Goal: Transaction & Acquisition: Purchase product/service

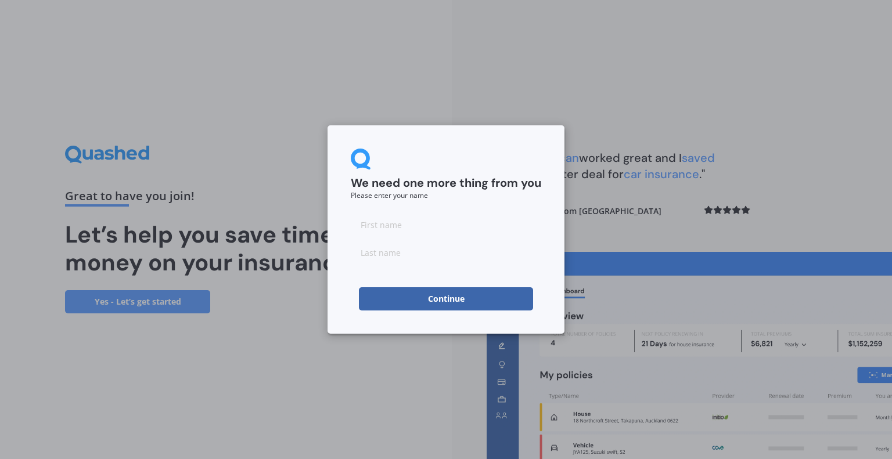
click at [504, 225] on input at bounding box center [446, 224] width 190 height 23
type input "AA"
click at [371, 248] on input at bounding box center [446, 252] width 190 height 23
type input "MM"
click at [399, 285] on form "We need one more thing from you Please enter your name AA MM Continue" at bounding box center [446, 230] width 190 height 162
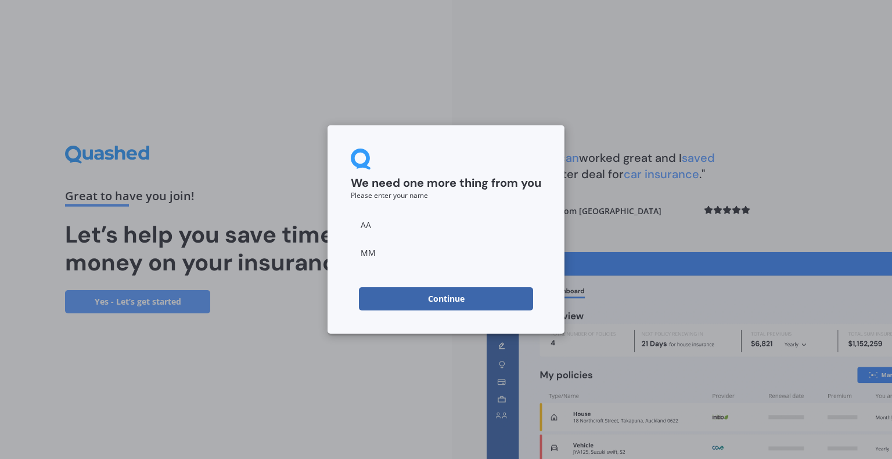
click at [390, 307] on button "Continue" at bounding box center [446, 298] width 174 height 23
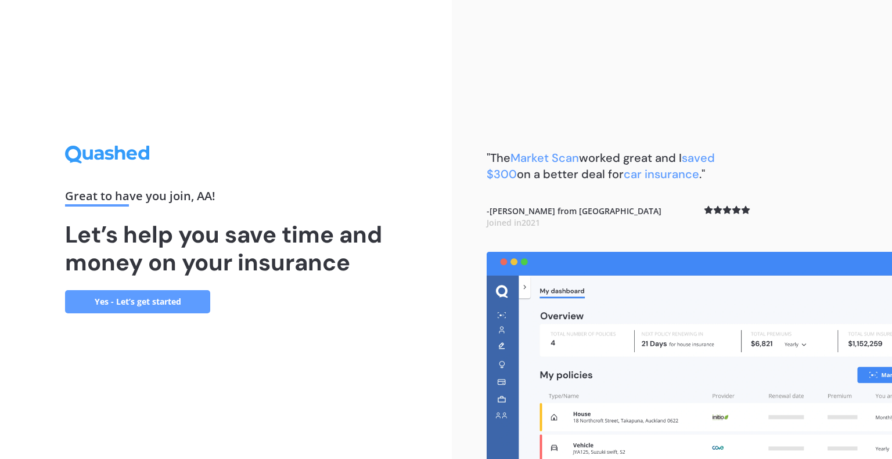
click at [137, 303] on link "Yes - Let’s get started" at bounding box center [137, 301] width 145 height 23
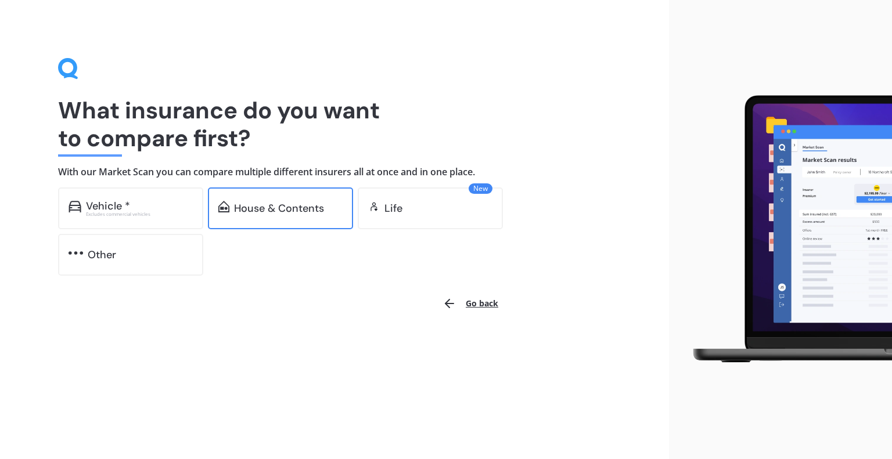
click at [294, 203] on div "House & Contents" at bounding box center [279, 209] width 90 height 12
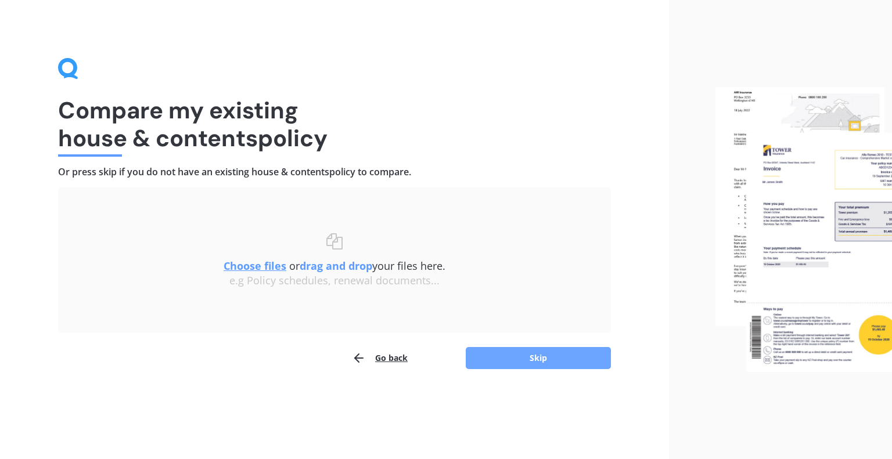
click at [511, 355] on button "Skip" at bounding box center [538, 358] width 145 height 22
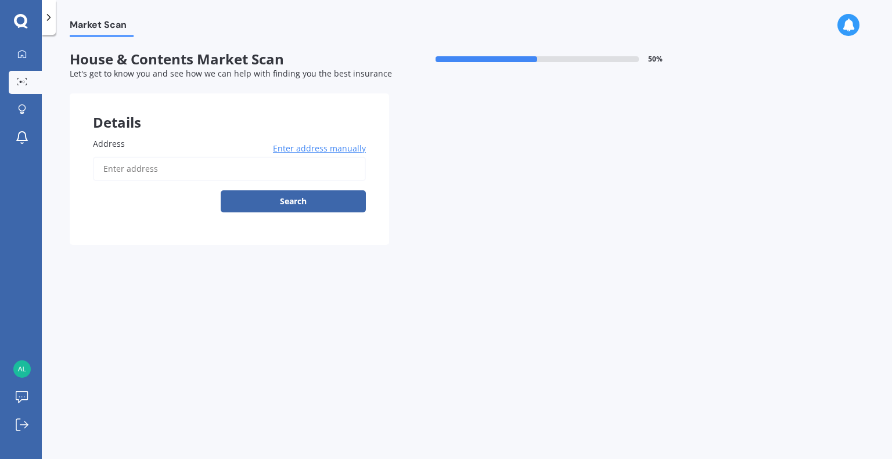
click at [322, 176] on input "Address" at bounding box center [229, 169] width 273 height 24
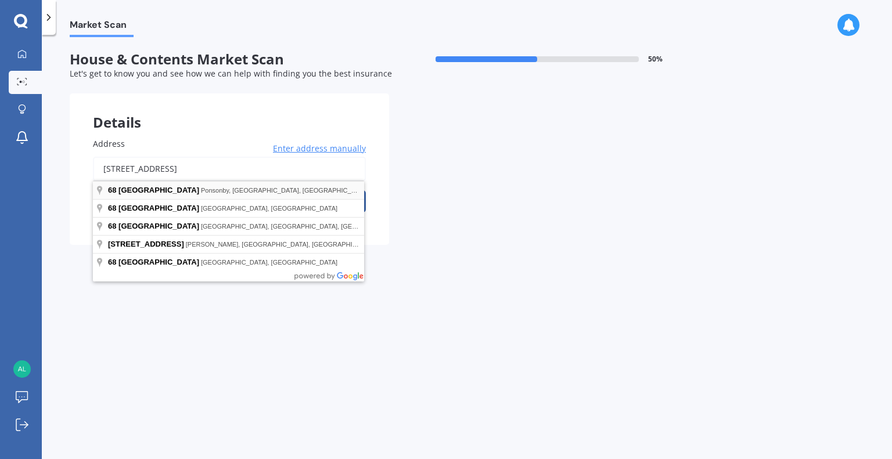
type input "[STREET_ADDRESS]"
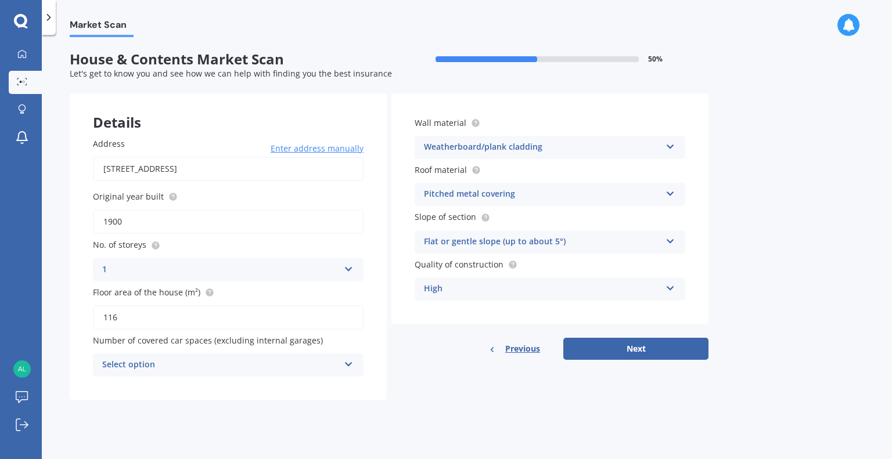
click at [659, 292] on div "High" at bounding box center [542, 289] width 237 height 14
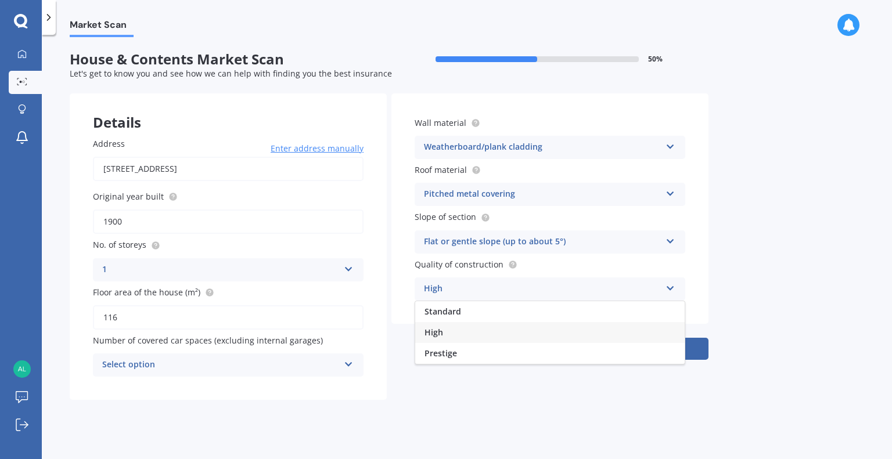
click at [495, 334] on div "High" at bounding box center [549, 332] width 269 height 21
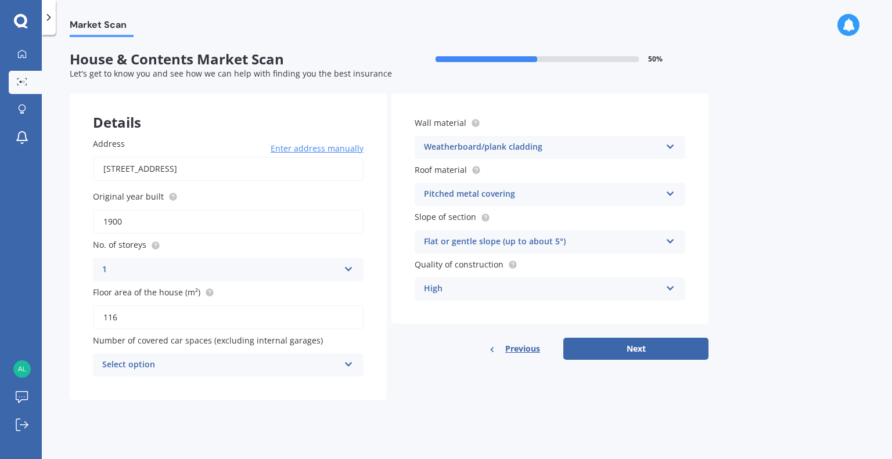
click at [188, 369] on div "Select option" at bounding box center [220, 365] width 237 height 14
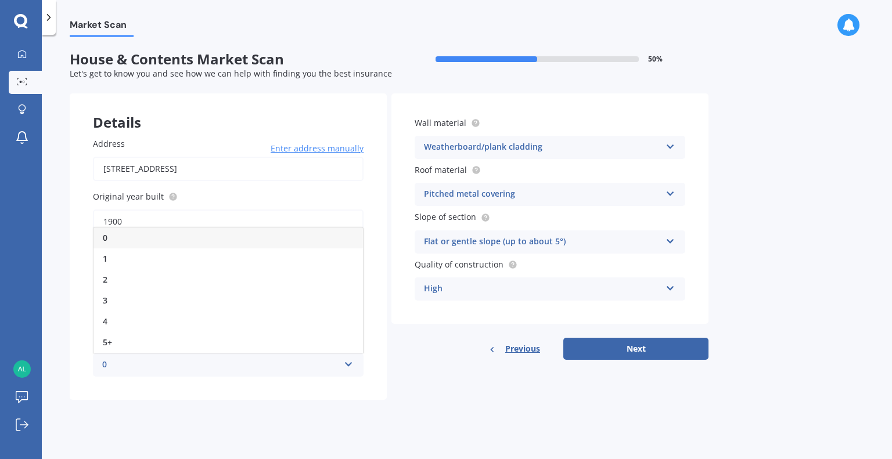
click at [151, 237] on div "0" at bounding box center [227, 238] width 269 height 21
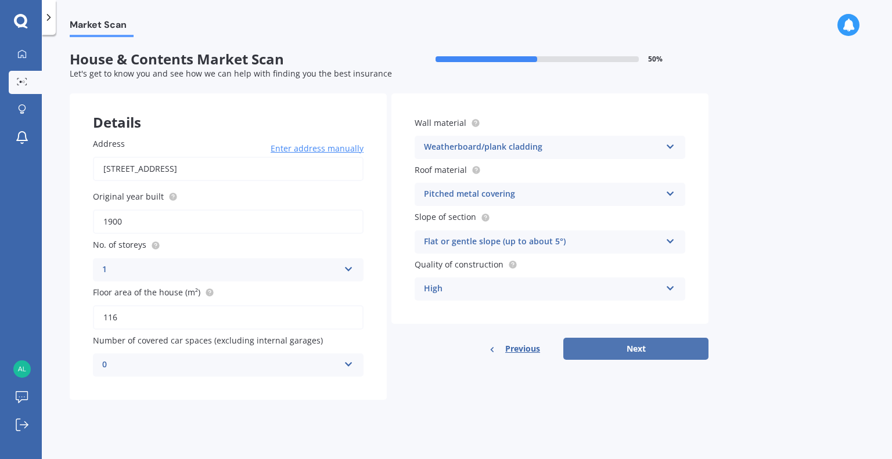
click at [591, 346] on button "Next" at bounding box center [635, 349] width 145 height 22
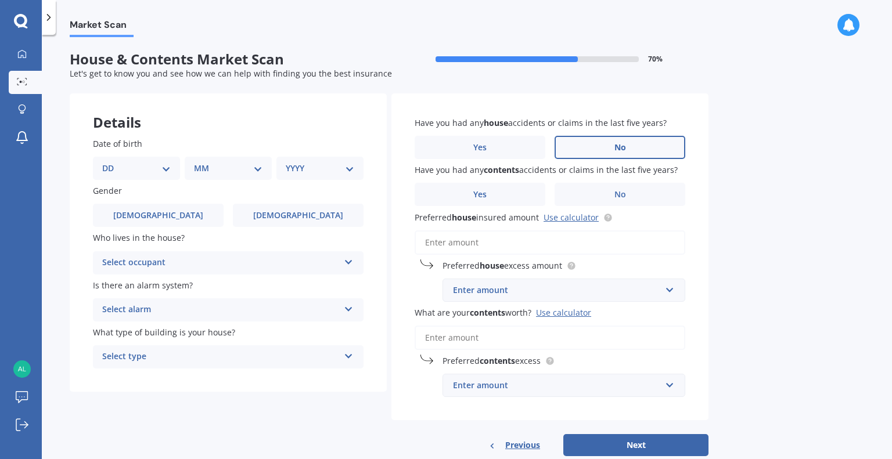
click at [602, 157] on label "No" at bounding box center [620, 147] width 131 height 23
click at [0, 0] on input "No" at bounding box center [0, 0] width 0 height 0
click at [617, 192] on span "No" at bounding box center [620, 195] width 12 height 10
click at [0, 0] on input "No" at bounding box center [0, 0] width 0 height 0
click at [562, 246] on input "Preferred house insured amount Use calculator" at bounding box center [550, 243] width 271 height 24
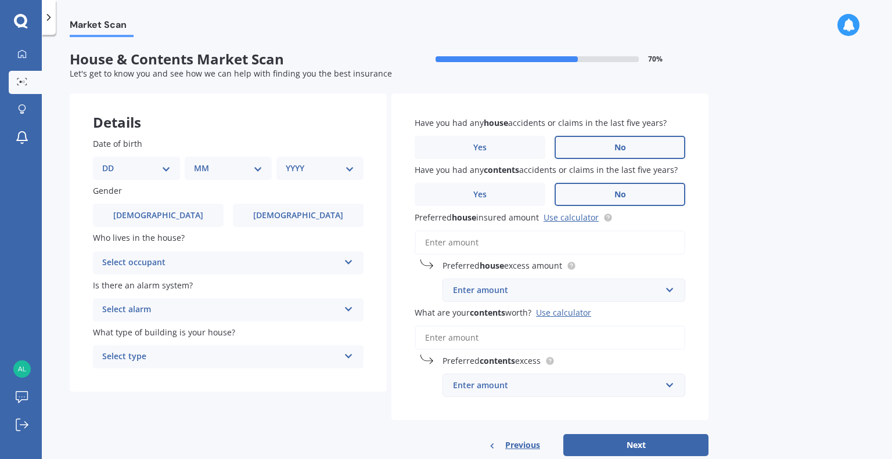
click at [563, 296] on div "Enter amount" at bounding box center [557, 290] width 208 height 13
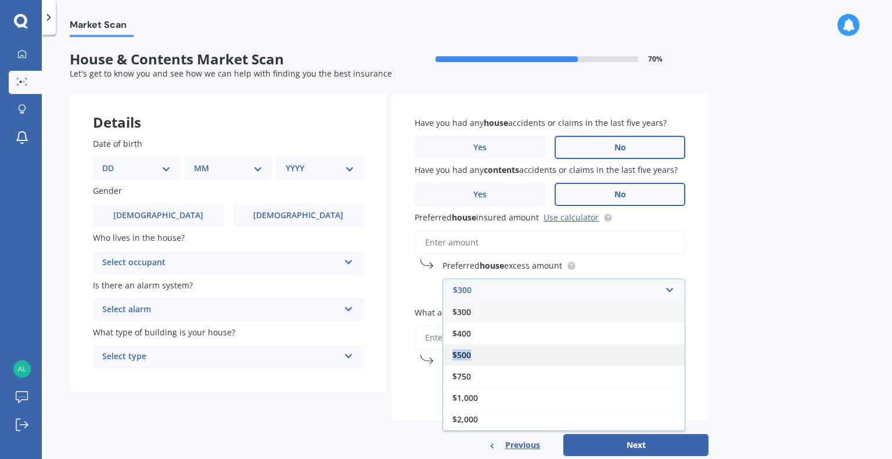
drag, startPoint x: 526, startPoint y: 343, endPoint x: 520, endPoint y: 348, distance: 7.8
click at [520, 348] on div "$300 $400 $500 $750 $1,000 $2,000 $2,500" at bounding box center [564, 366] width 243 height 130
click at [520, 348] on div "$500" at bounding box center [564, 354] width 242 height 21
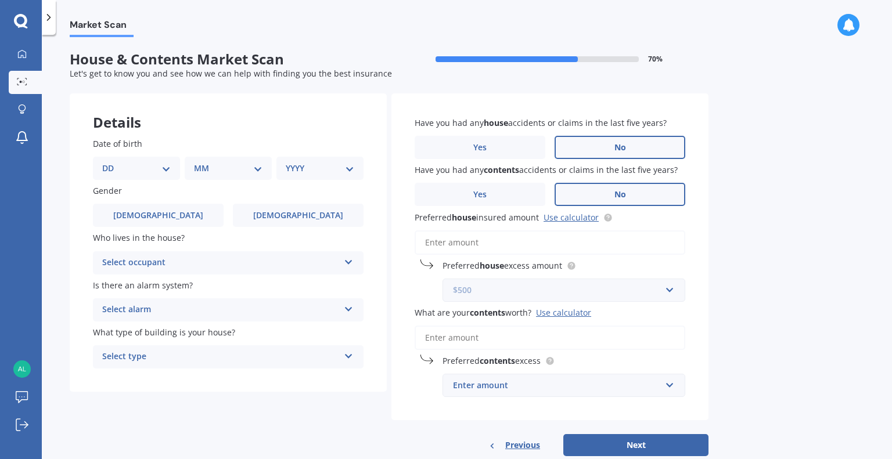
click at [482, 297] on input "text" at bounding box center [560, 290] width 232 height 22
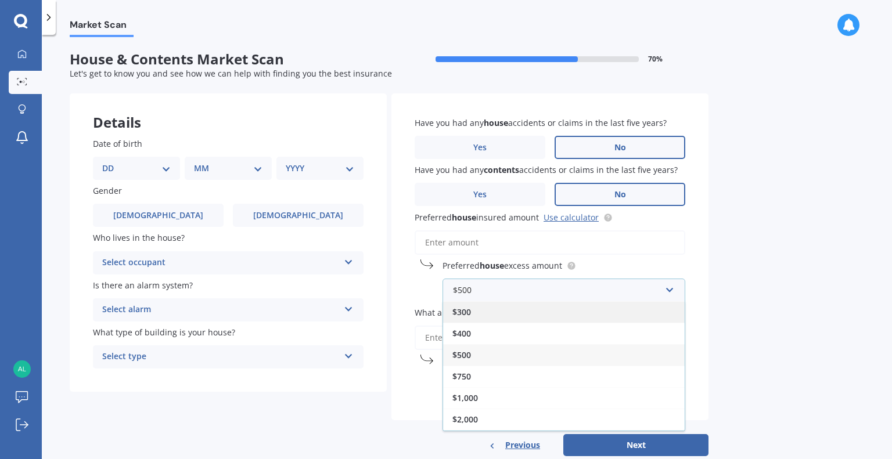
click at [481, 315] on div "$300" at bounding box center [564, 311] width 242 height 21
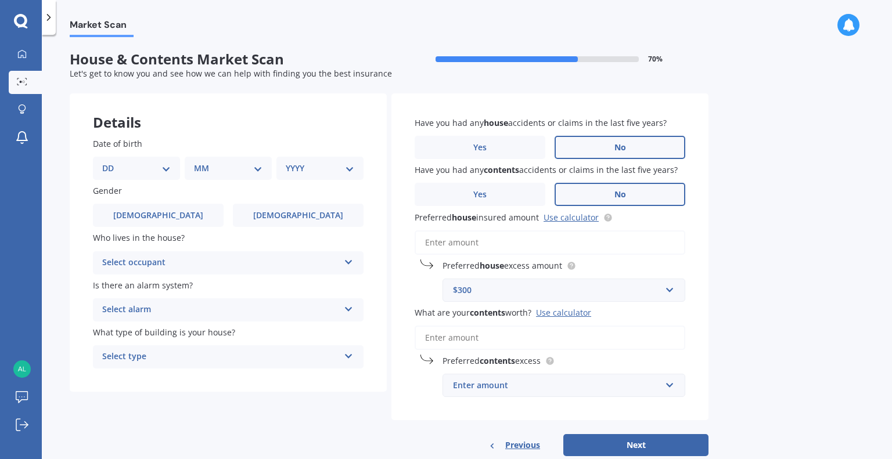
click at [566, 285] on div "$300" at bounding box center [557, 290] width 208 height 13
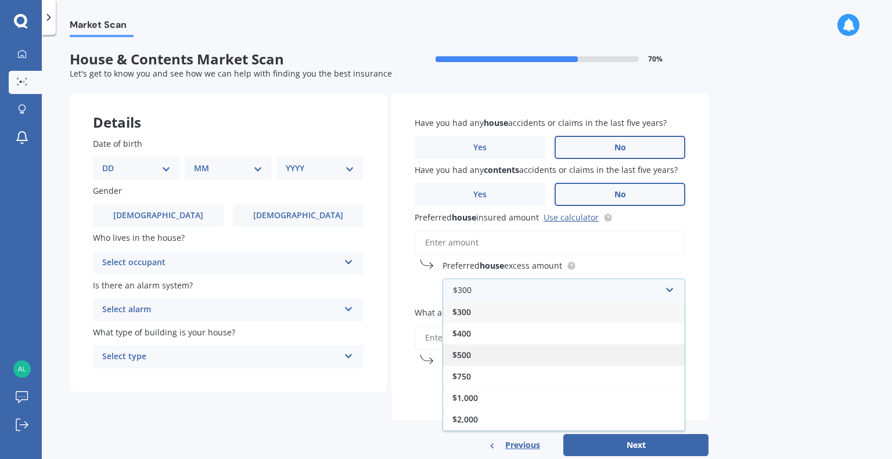
click at [498, 355] on div "$500" at bounding box center [564, 354] width 242 height 21
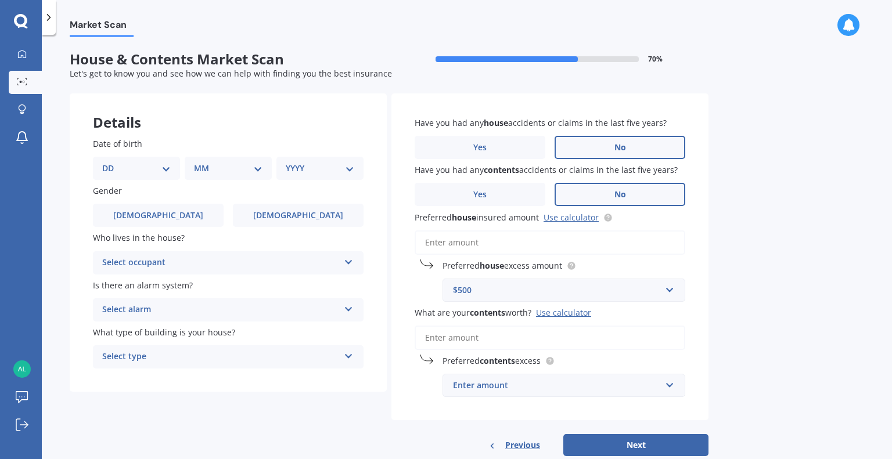
click at [510, 339] on input "What are your contents worth? Use calculator" at bounding box center [550, 338] width 271 height 24
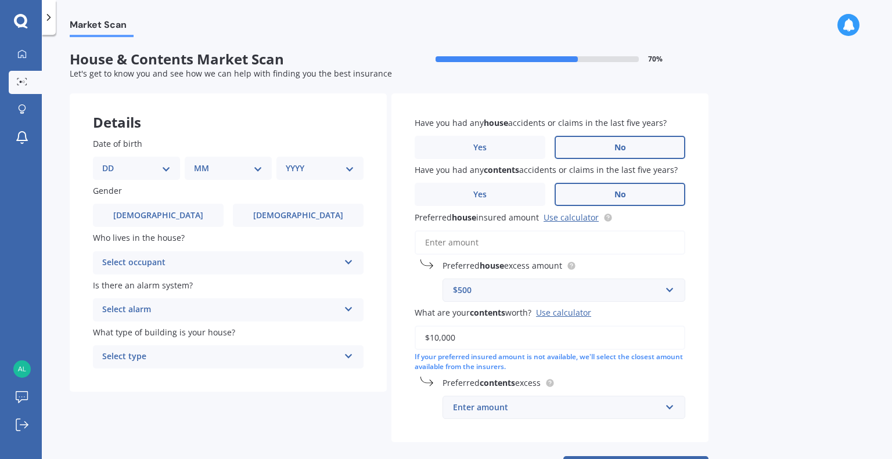
type input "$10,000"
click at [634, 367] on div "If your preferred insured amount is not available, we'll select the closest amo…" at bounding box center [550, 362] width 271 height 20
click at [582, 404] on div "Enter amount" at bounding box center [557, 407] width 208 height 13
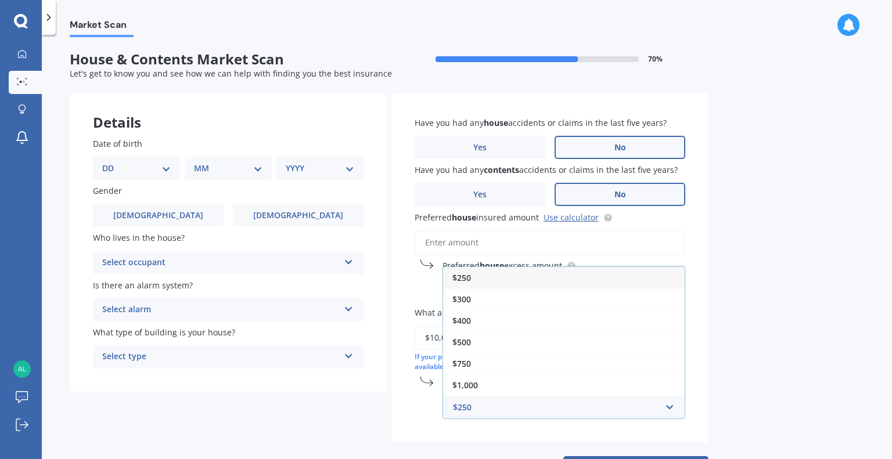
click at [487, 279] on div "$250" at bounding box center [564, 277] width 242 height 21
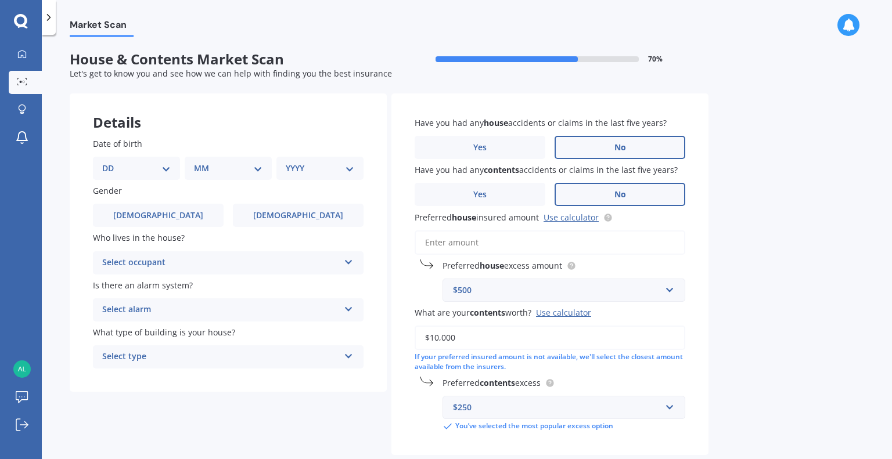
click at [755, 287] on div "Market Scan House & Contents Market Scan 70 % Let's get to know you and see how…" at bounding box center [467, 249] width 850 height 425
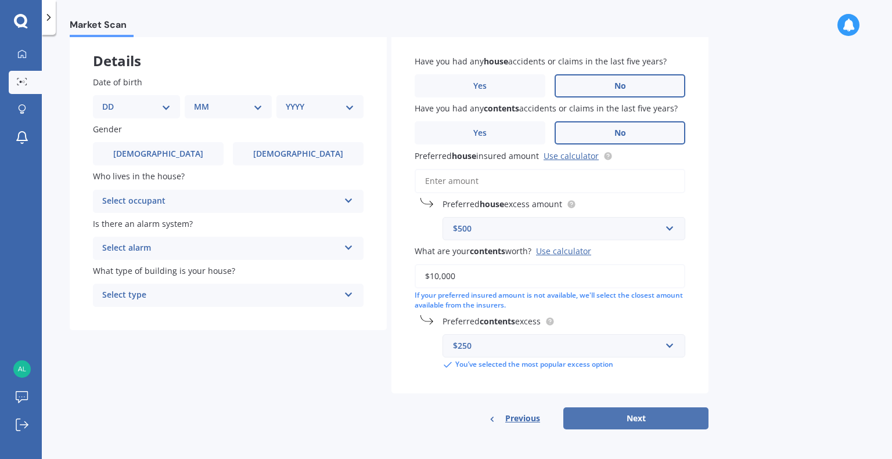
click at [598, 425] on button "Next" at bounding box center [635, 419] width 145 height 22
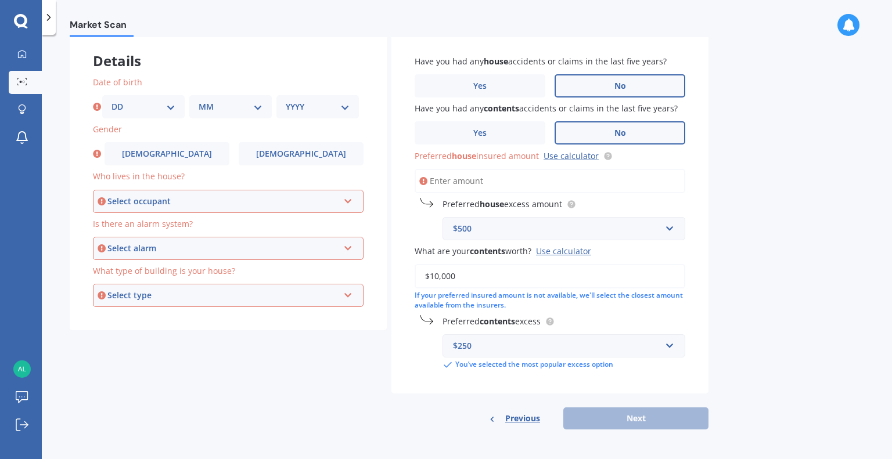
click at [185, 104] on div "DD 01 02 03 04 05 06 07 08 09 10 11 12 13 14 15 16 17 18 19 20 21 22 23 24 25 2…" at bounding box center [230, 106] width 257 height 23
click at [163, 106] on select "DD 01 02 03 04 05 06 07 08 09 10 11 12 13 14 15 16 17 18 19 20 21 22 23 24 25 2…" at bounding box center [143, 106] width 64 height 13
select select "22"
click at [111, 100] on select "DD 01 02 03 04 05 06 07 08 09 10 11 12 13 14 15 16 17 18 19 20 21 22 23 24 25 2…" at bounding box center [143, 106] width 64 height 13
click at [214, 110] on select "MM 01 02 03 04 05 06 07 08 09 10 11 12" at bounding box center [231, 106] width 64 height 13
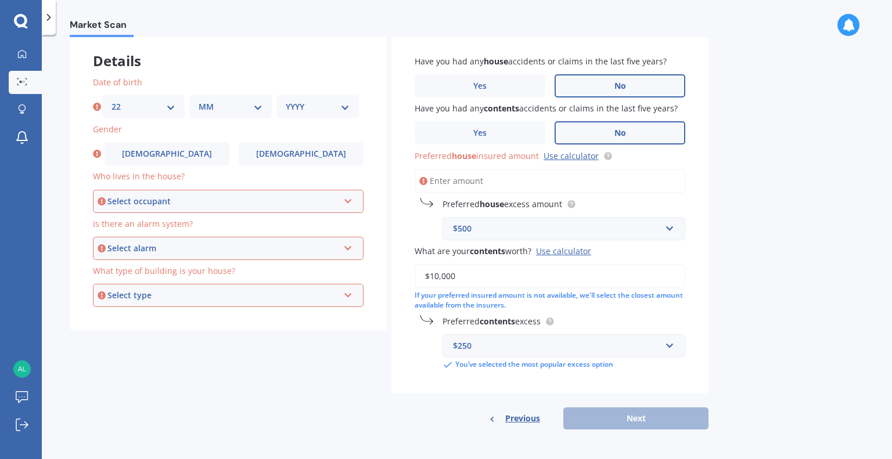
select select "05"
click at [199, 100] on select "MM 01 02 03 04 05 06 07 08 09 10 11 12" at bounding box center [231, 106] width 64 height 13
click at [309, 103] on select "YYYY 2009 2008 2007 2006 2005 2004 2003 2002 2001 2000 1999 1998 1997 1996 1995…" at bounding box center [318, 106] width 64 height 13
select select "1996"
click at [286, 100] on select "YYYY 2009 2008 2007 2006 2005 2004 2003 2002 2001 2000 1999 1998 1997 1996 1995…" at bounding box center [318, 106] width 64 height 13
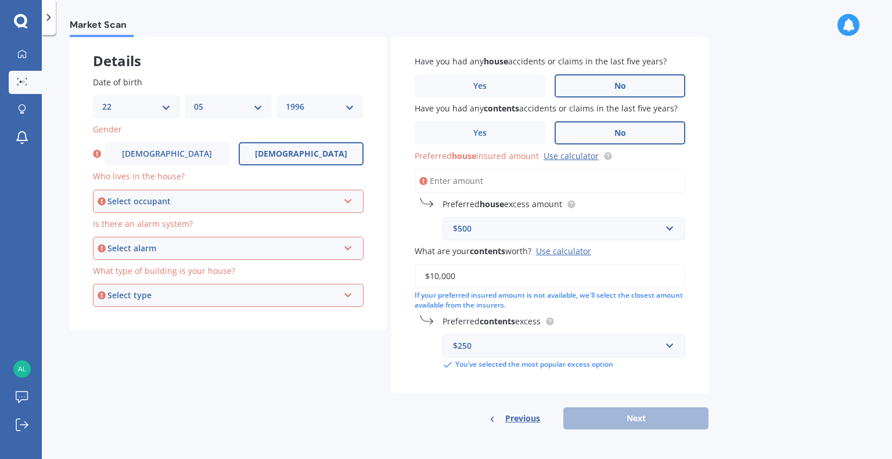
click at [277, 159] on label "[DEMOGRAPHIC_DATA]" at bounding box center [301, 153] width 125 height 23
click at [0, 0] on input "[DEMOGRAPHIC_DATA]" at bounding box center [0, 0] width 0 height 0
click at [254, 190] on div "Select occupant Owner Owner + Boarder" at bounding box center [228, 201] width 271 height 23
click at [191, 225] on div "Owner" at bounding box center [228, 223] width 268 height 21
click at [197, 250] on div "Select alarm" at bounding box center [222, 248] width 231 height 13
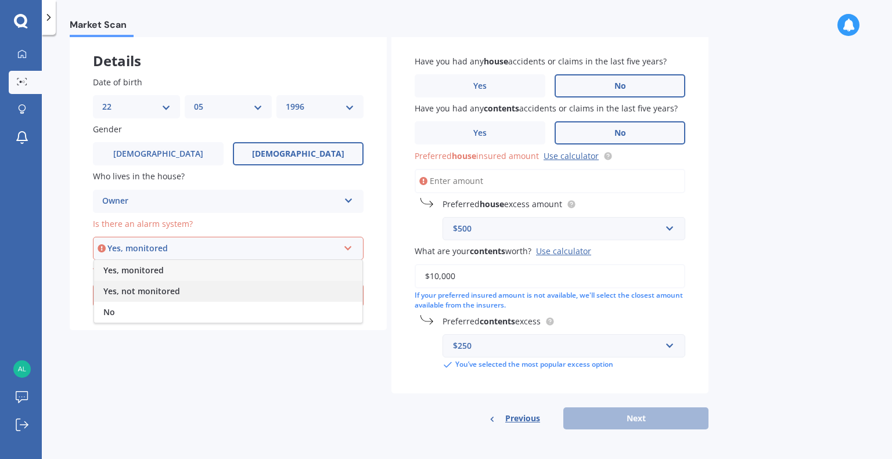
click at [143, 296] on span "Yes, not monitored" at bounding box center [141, 291] width 77 height 11
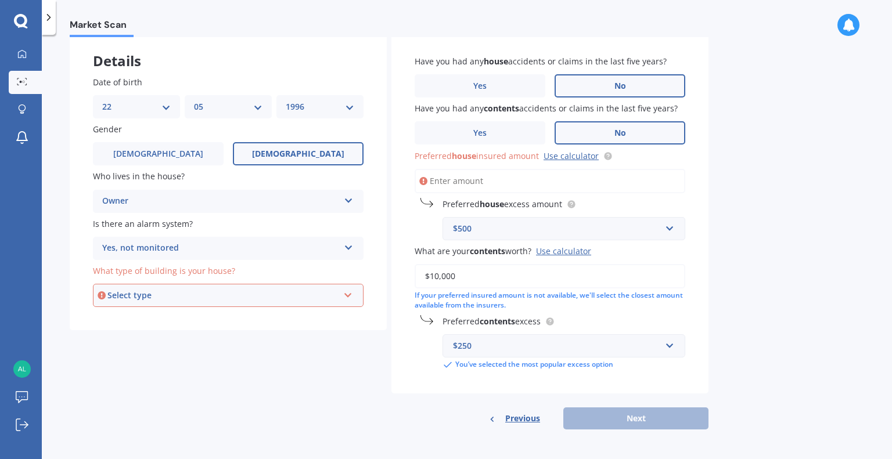
click at [143, 296] on div "Select type" at bounding box center [222, 295] width 231 height 13
click at [139, 322] on span "Freestanding" at bounding box center [129, 317] width 52 height 11
click at [609, 414] on div "Previous Next" at bounding box center [549, 419] width 317 height 22
click at [581, 139] on label "No" at bounding box center [620, 132] width 131 height 23
click at [0, 0] on input "No" at bounding box center [0, 0] width 0 height 0
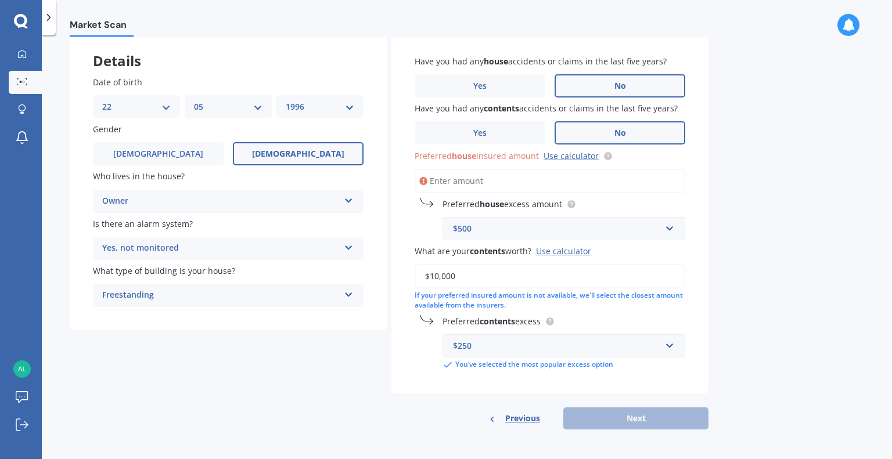
click at [528, 182] on input "Preferred house insured amount Use calculator" at bounding box center [550, 181] width 271 height 24
click at [548, 154] on link "Use calculator" at bounding box center [571, 155] width 55 height 11
click at [477, 181] on input "Preferred house insured amount Use calculator" at bounding box center [550, 181] width 271 height 24
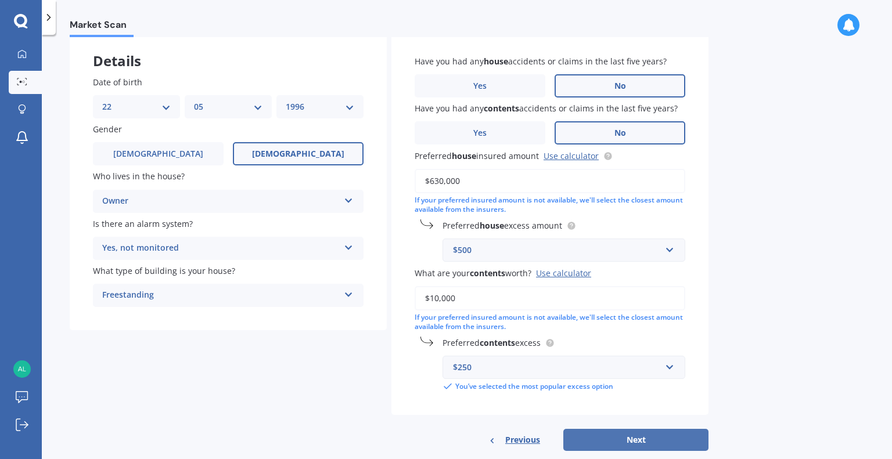
type input "$630,000"
click at [627, 437] on button "Next" at bounding box center [635, 440] width 145 height 22
select select "22"
select select "05"
select select "1996"
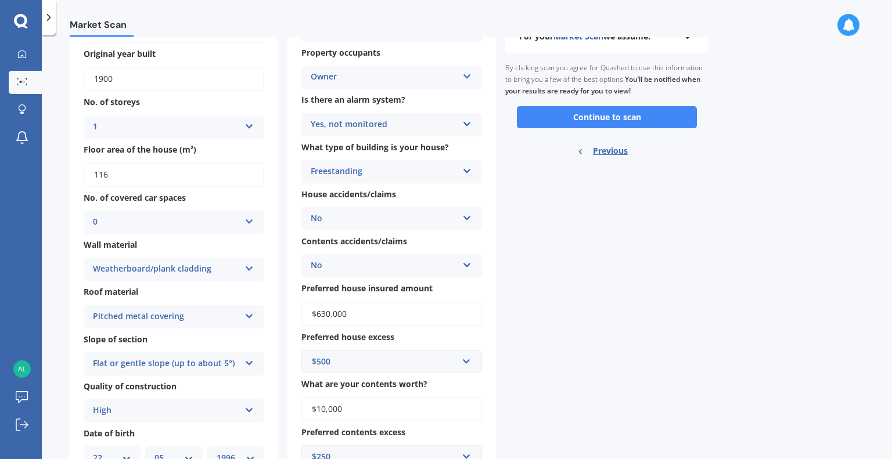
scroll to position [153, 0]
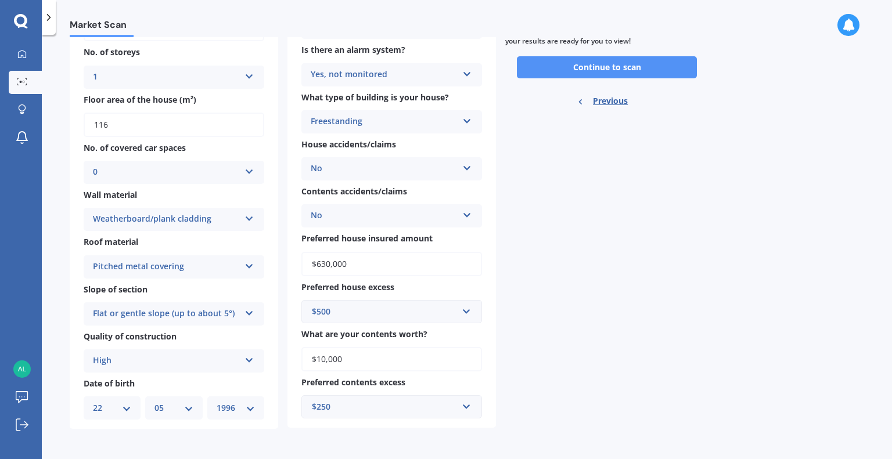
click at [581, 62] on button "Continue to scan" at bounding box center [607, 67] width 180 height 22
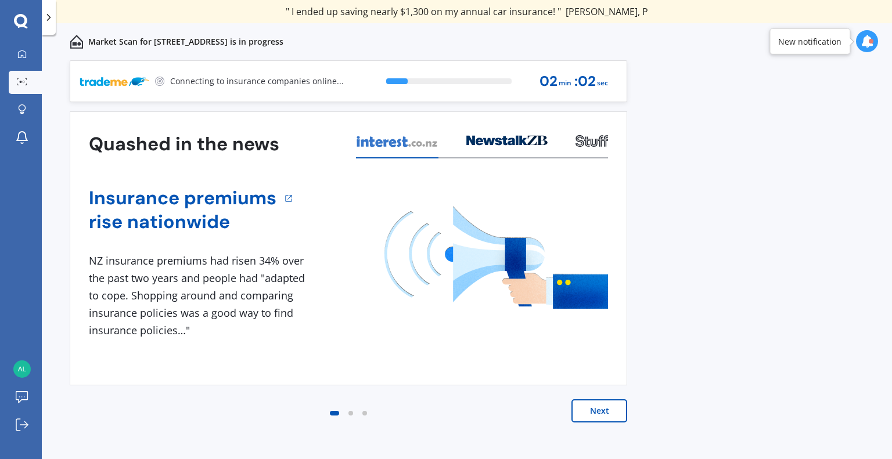
click at [706, 250] on div "Previous 80,000+ [DEMOGRAPHIC_DATA] consumers have signed up to shop and save t…" at bounding box center [467, 272] width 850 height 425
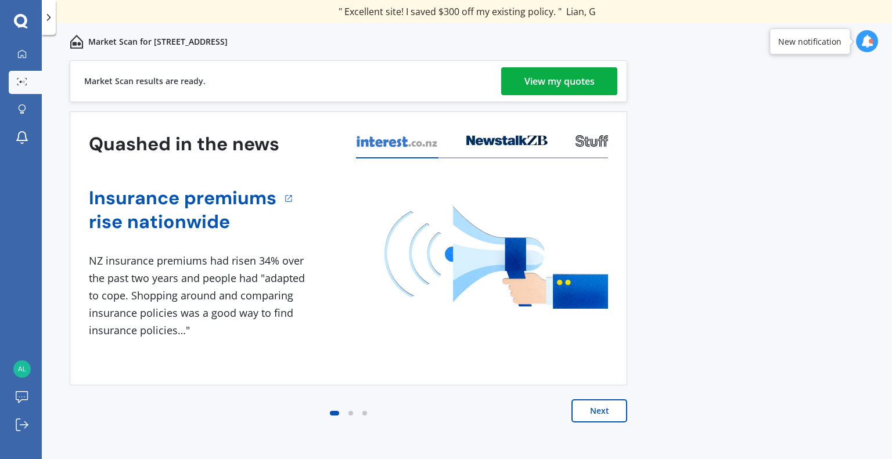
click at [553, 88] on div "View my quotes" at bounding box center [559, 81] width 70 height 28
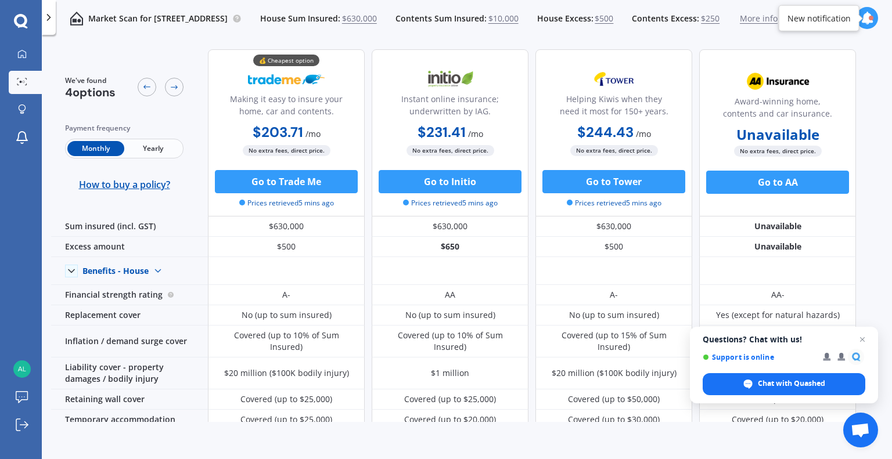
click at [148, 152] on span "Yearly" at bounding box center [152, 148] width 57 height 15
